Goal: Task Accomplishment & Management: Manage account settings

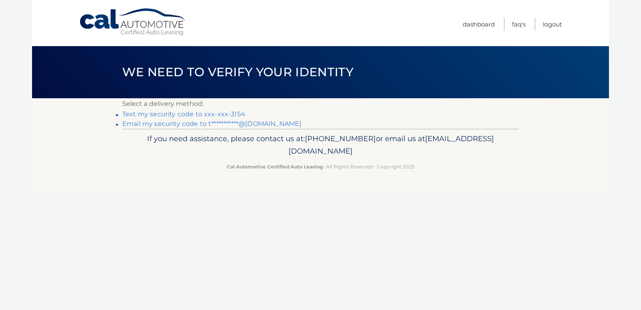
click at [227, 125] on link "**********" at bounding box center [211, 124] width 179 height 8
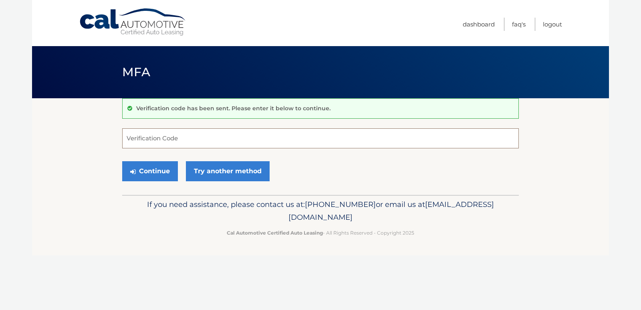
click at [166, 141] on input "Verification Code" at bounding box center [320, 138] width 397 height 20
paste input "635735"
type input "635735"
click at [164, 174] on button "Continue" at bounding box center [150, 171] width 56 height 20
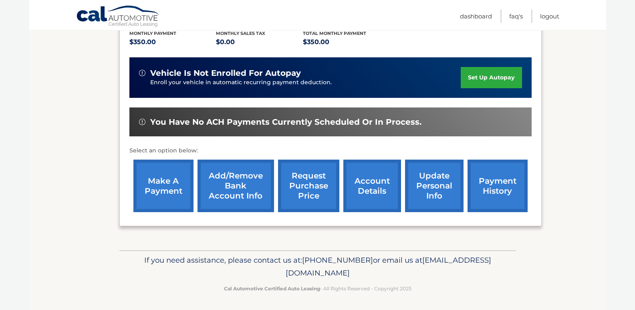
scroll to position [176, 0]
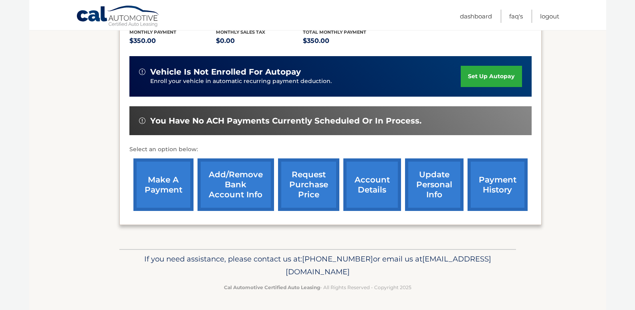
click at [165, 178] on link "make a payment" at bounding box center [163, 184] width 60 height 52
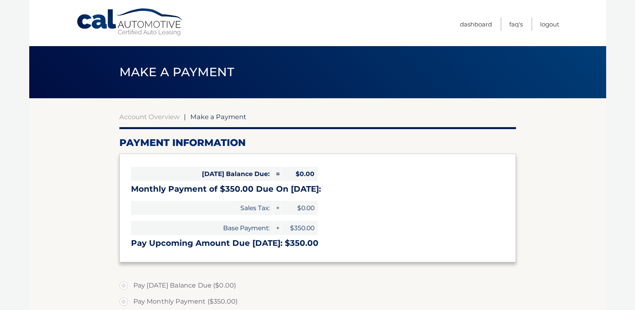
select select "MTgwODQ3ZDUtMjU5NC00NjFhLThmMGItNGFmOTEyYzczNDBm"
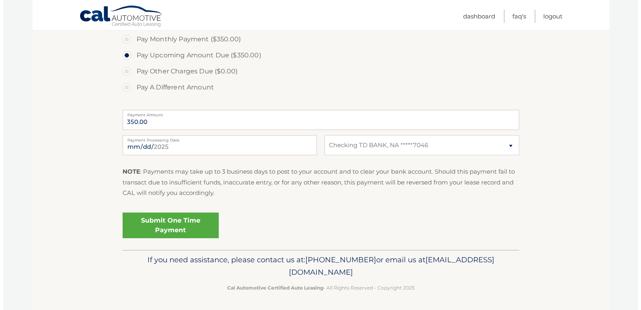
scroll to position [263, 0]
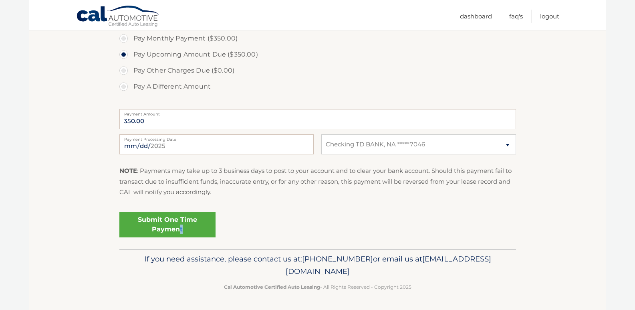
click at [182, 225] on link "Submit One Time Payment" at bounding box center [167, 225] width 96 height 26
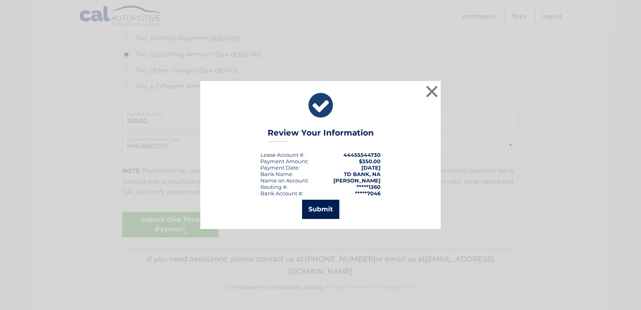
click at [327, 207] on button "Submit" at bounding box center [320, 208] width 37 height 19
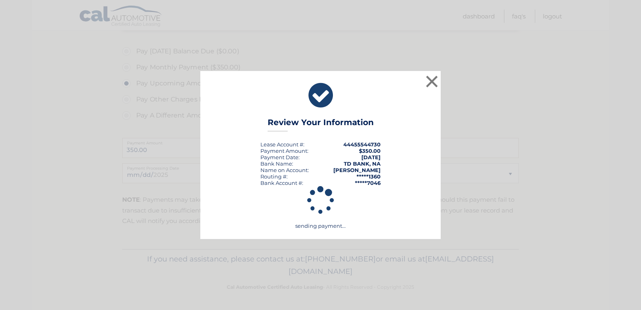
scroll to position [234, 0]
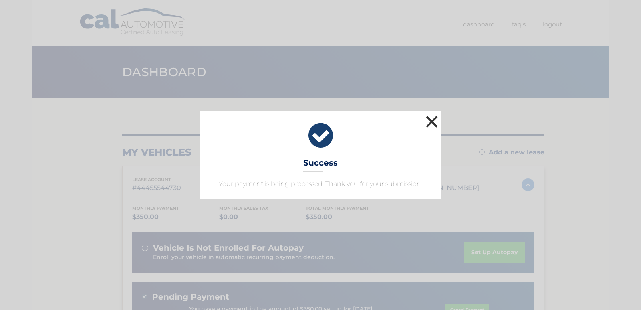
click at [432, 120] on button "×" at bounding box center [432, 121] width 16 height 16
